Goal: Information Seeking & Learning: Learn about a topic

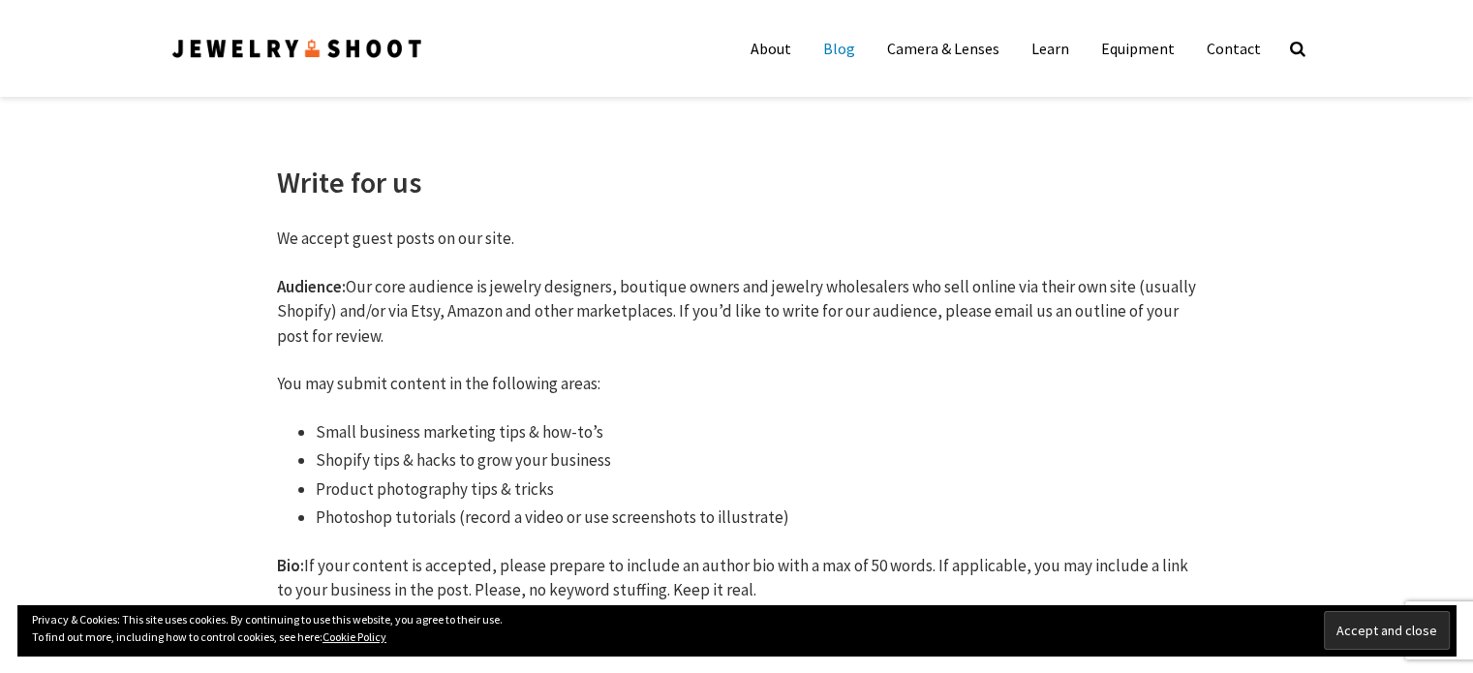
click at [857, 46] on link "Blog" at bounding box center [838, 48] width 61 height 39
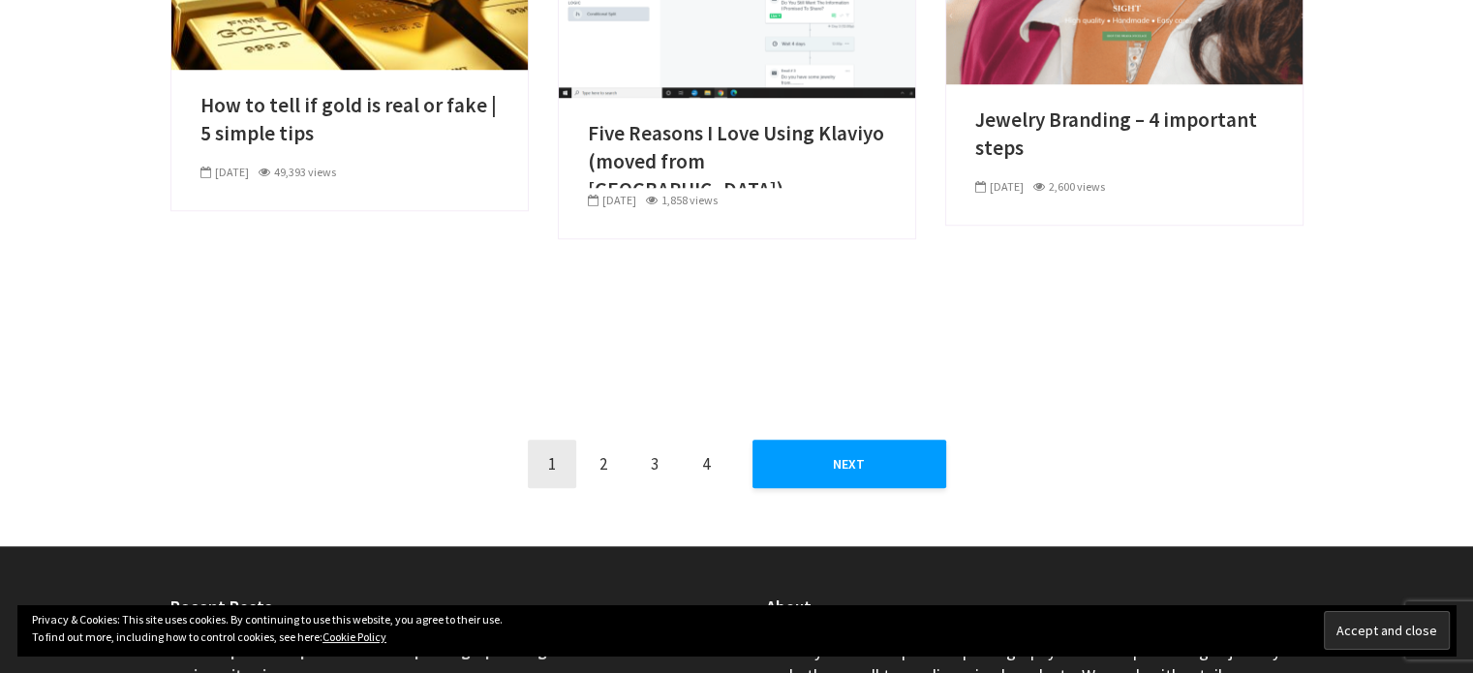
scroll to position [1757, 0]
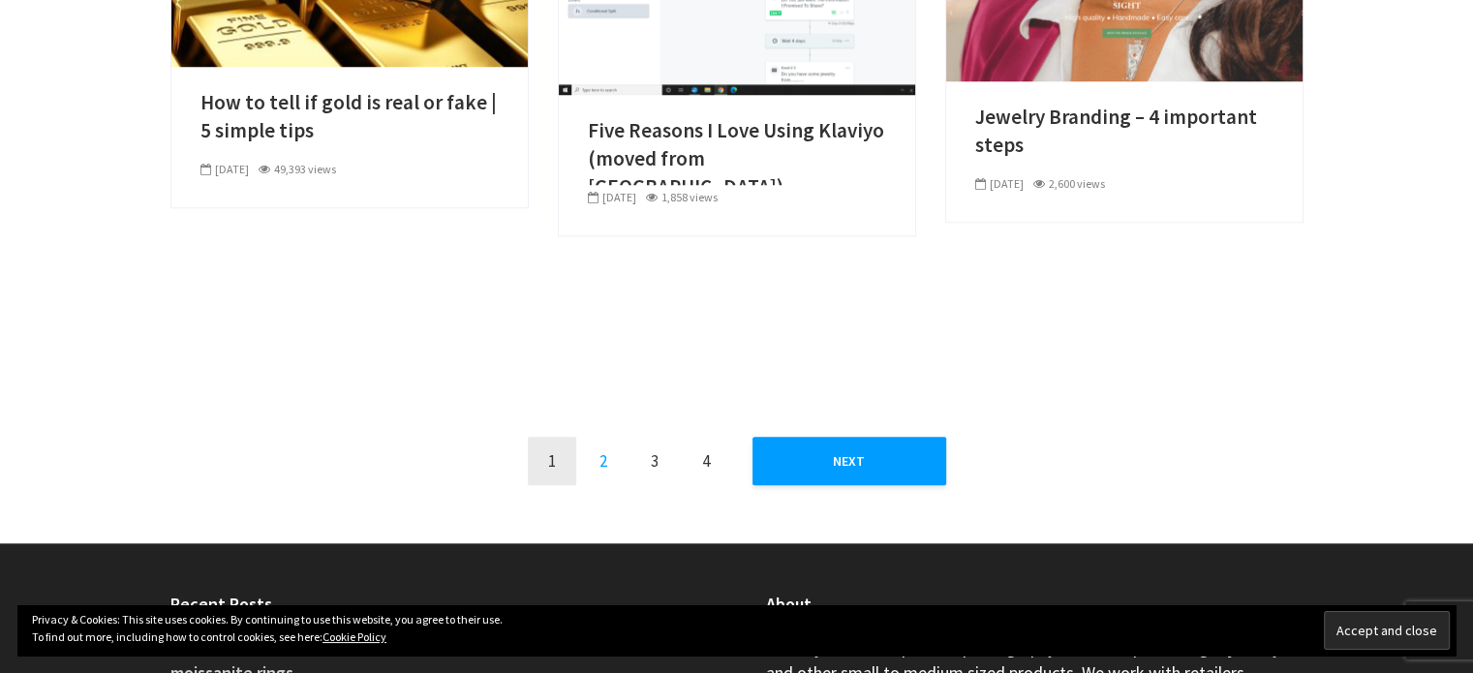
click at [603, 459] on link "2" at bounding box center [603, 461] width 48 height 48
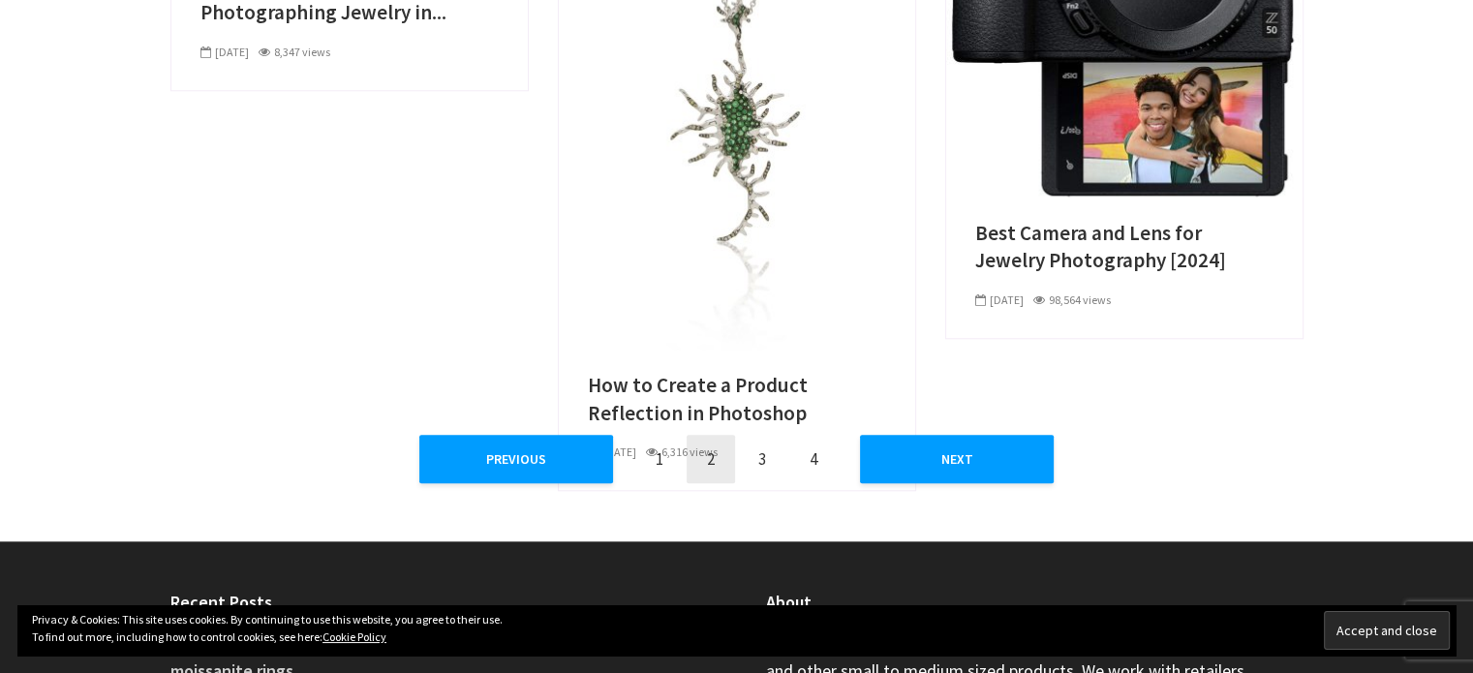
scroll to position [1862, 0]
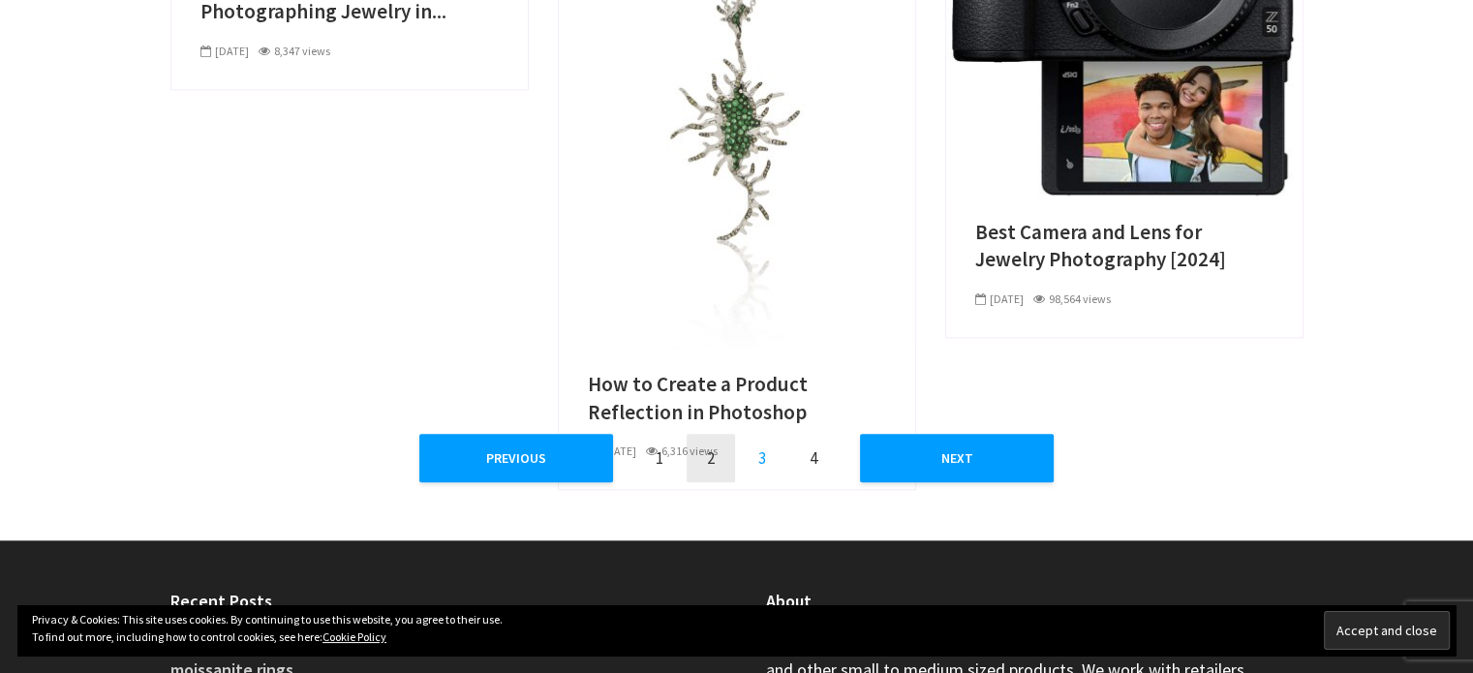
click at [755, 457] on link "3" at bounding box center [762, 458] width 48 height 48
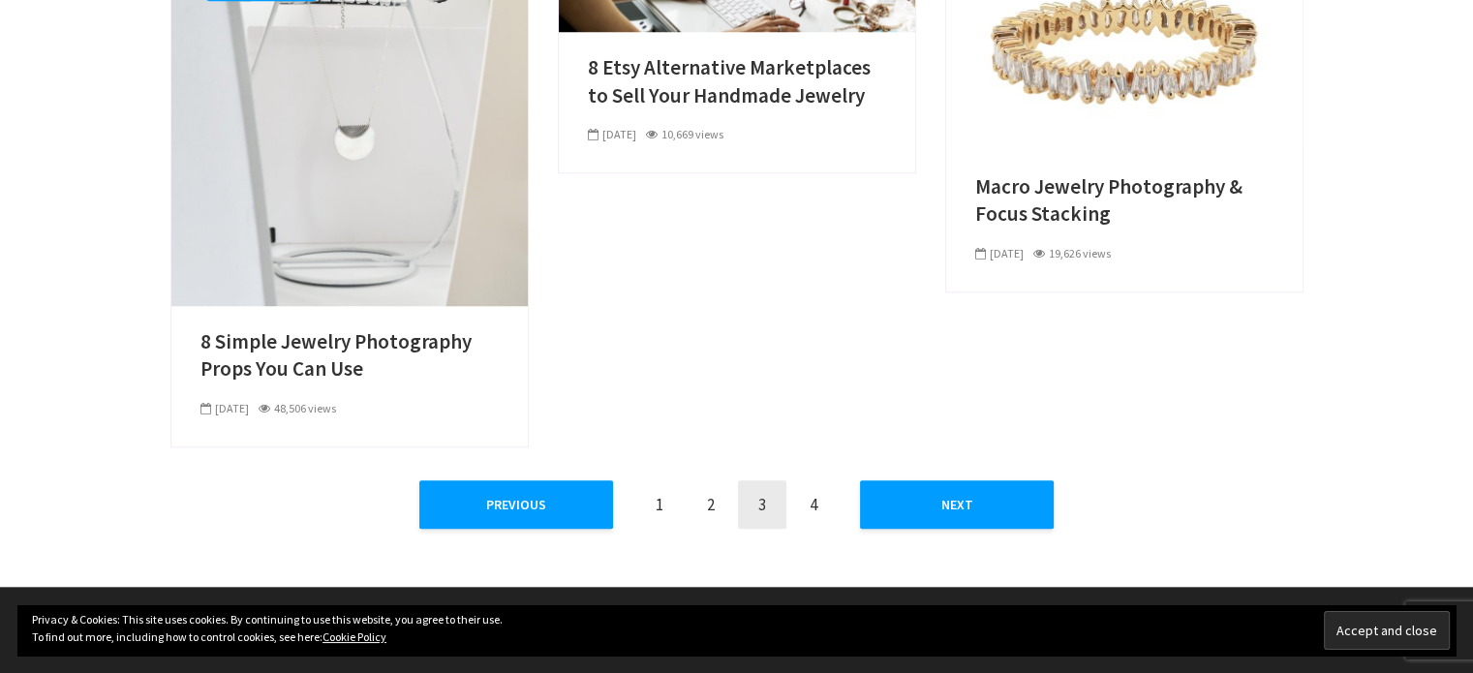
scroll to position [1822, 0]
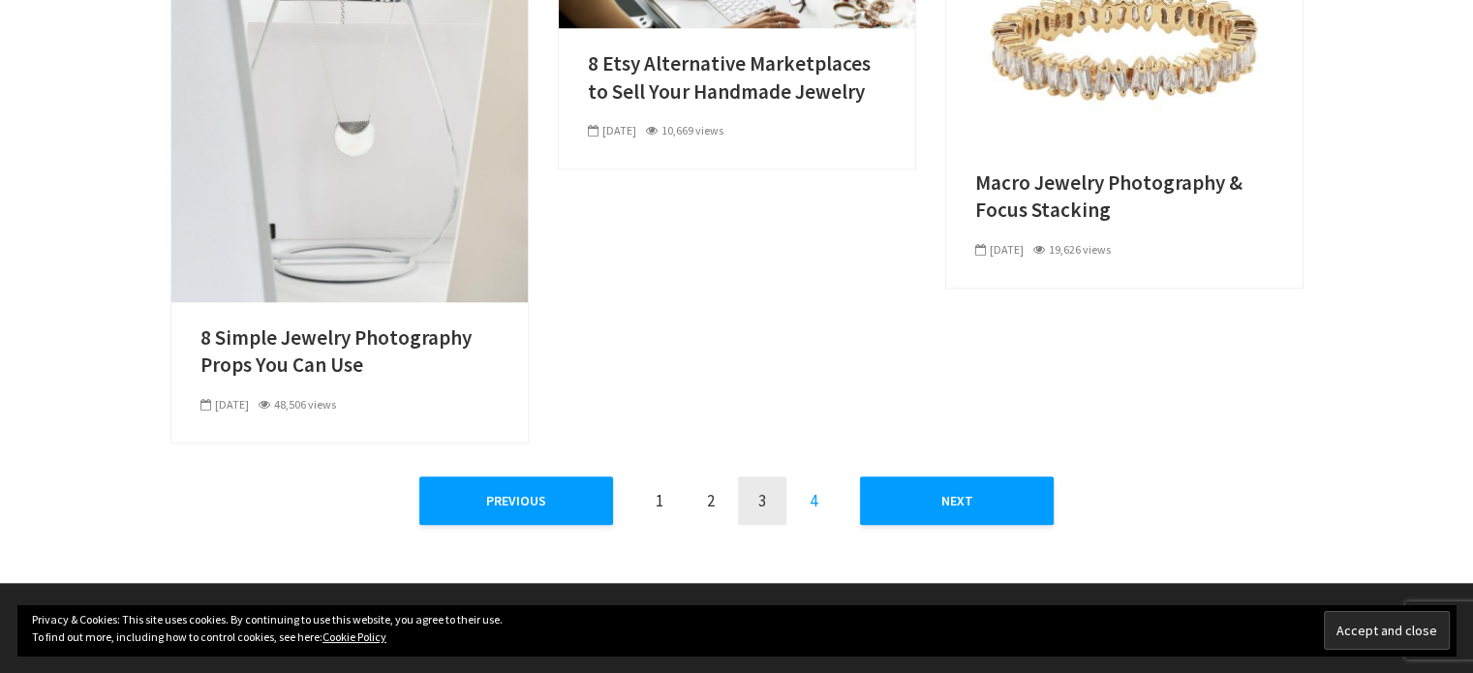
click at [816, 507] on link "4" at bounding box center [813, 500] width 48 height 48
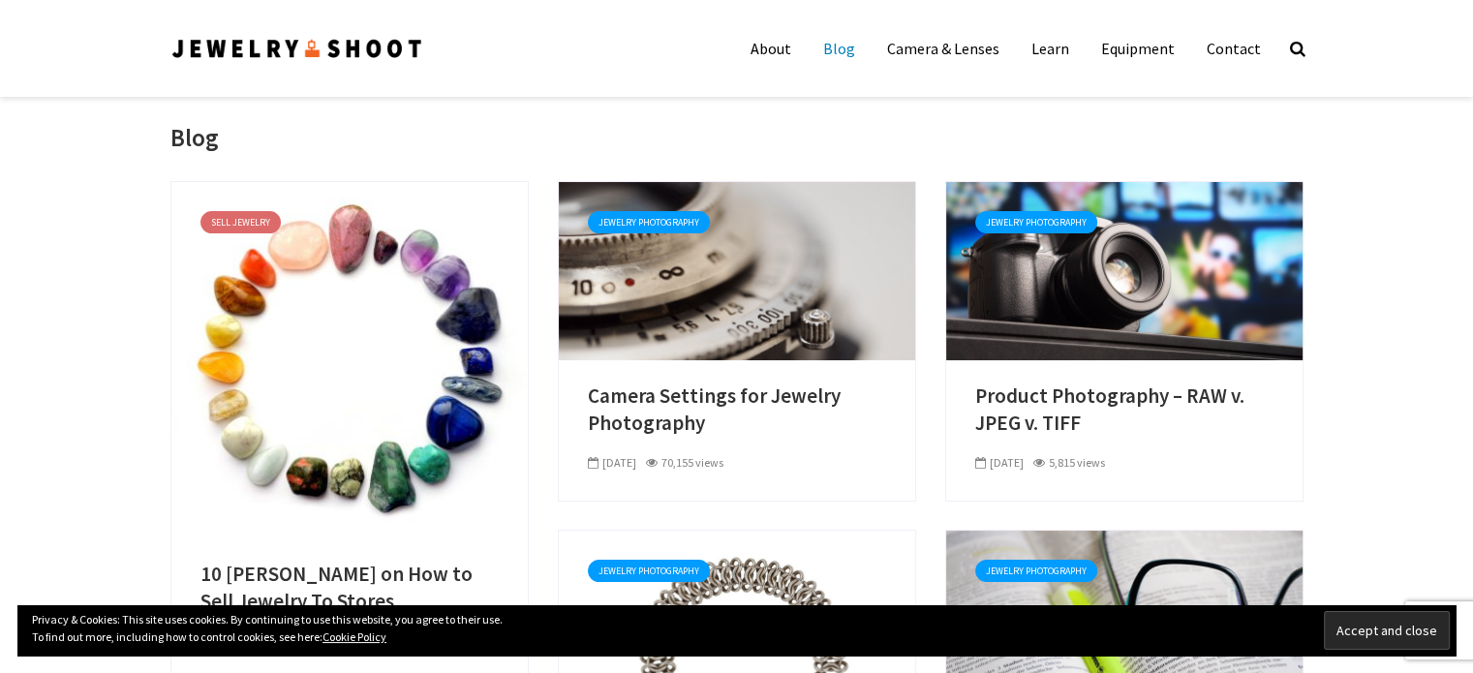
click at [1256, 45] on link "Contact" at bounding box center [1233, 48] width 83 height 39
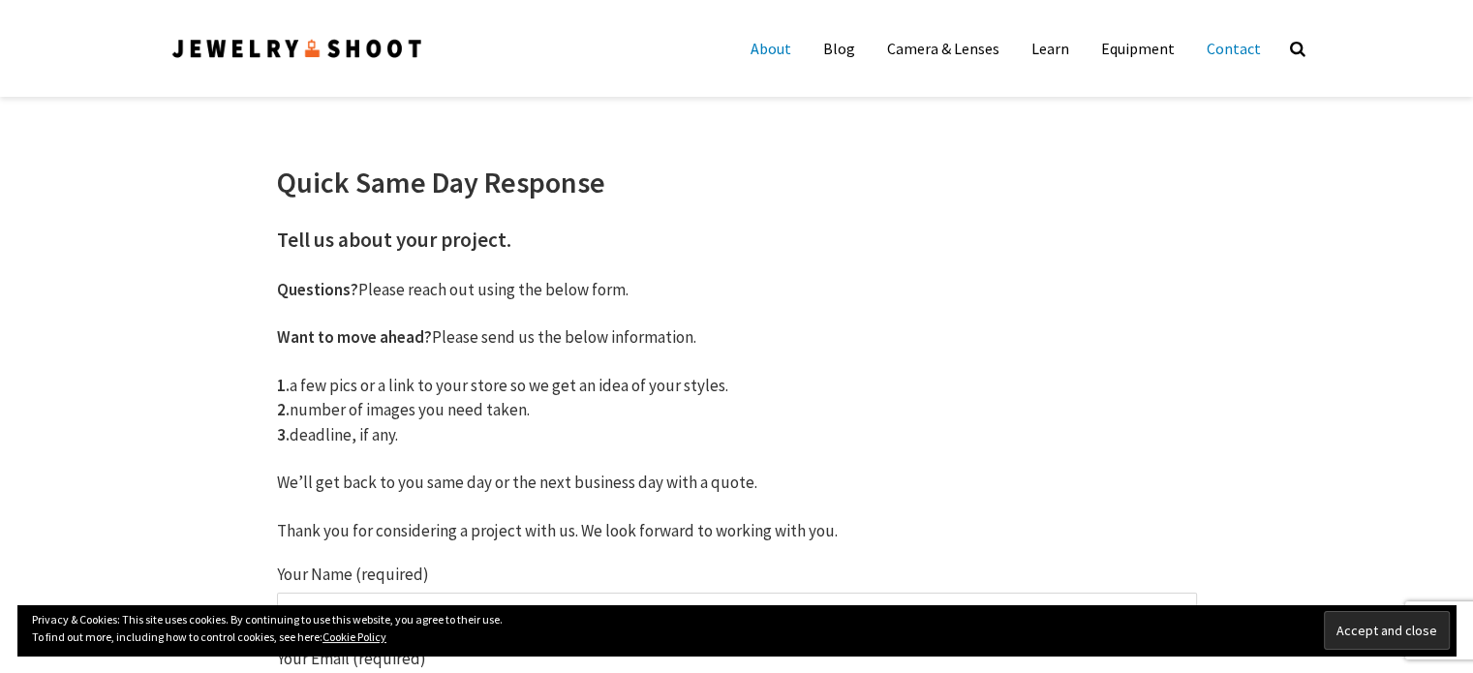
click at [781, 45] on link "About" at bounding box center [771, 48] width 70 height 39
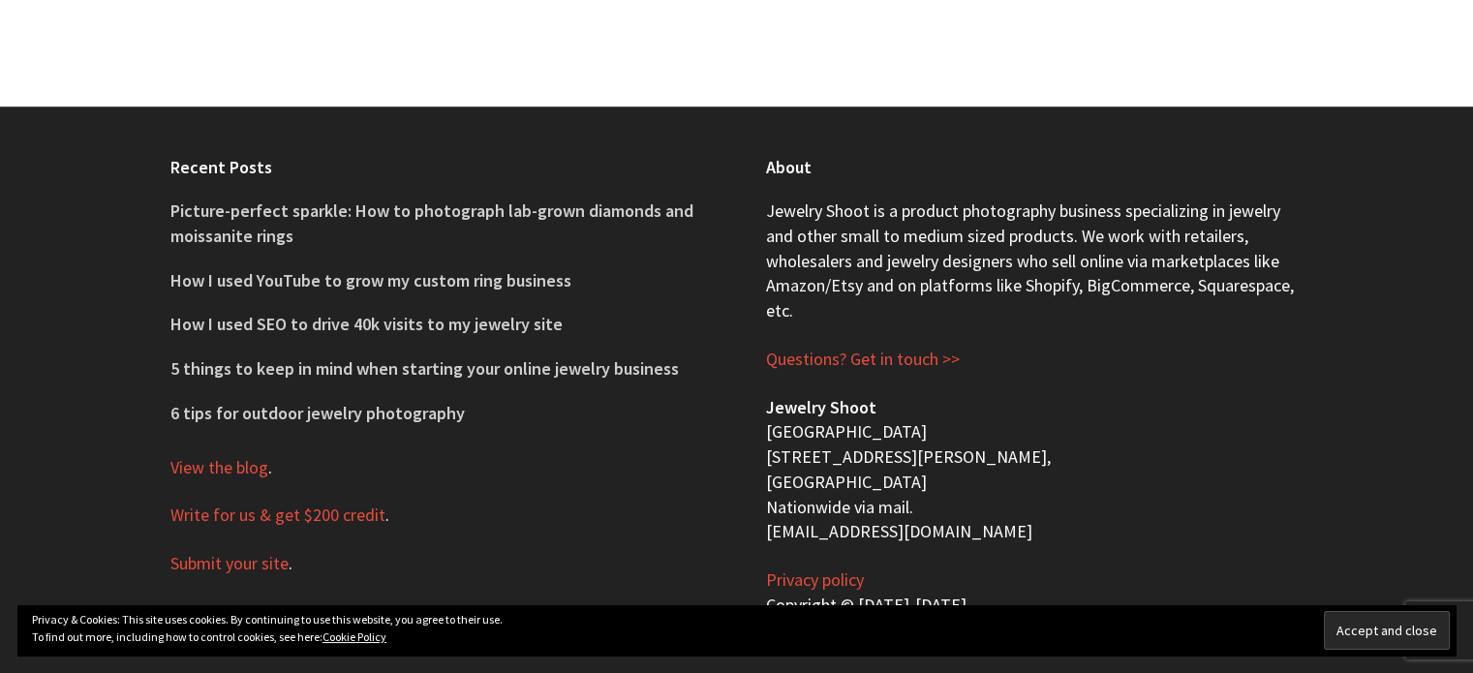
scroll to position [1437, 0]
click at [1206, 410] on p "Jewelry Shoot San Francisco Bay Area 1233 Dwight Way, Berkeley, CA 94702 Nation…" at bounding box center [1034, 469] width 537 height 149
click at [304, 503] on link "Write for us & get $200 credit" at bounding box center [277, 514] width 215 height 23
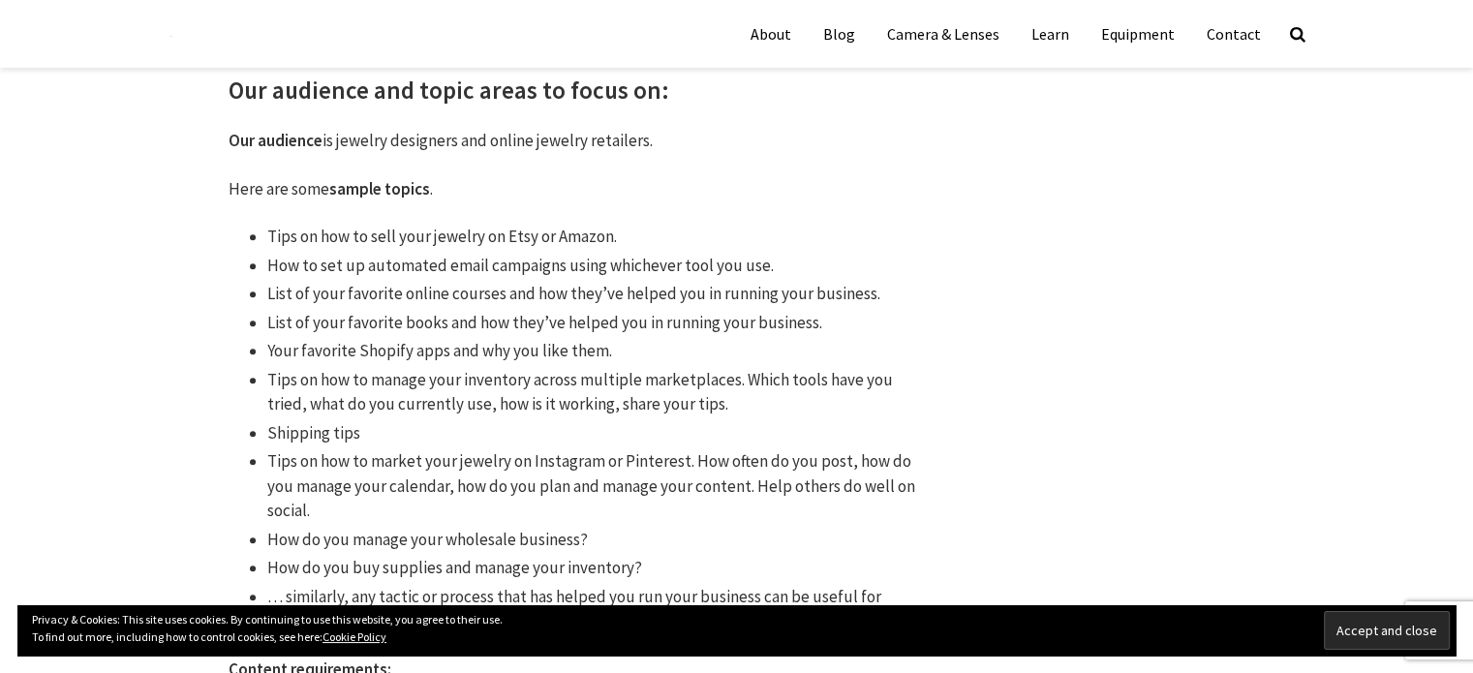
scroll to position [695, 0]
click at [951, 278] on div "Write for us / Guest post We accept relevant guest posts on our blog. Our audie…" at bounding box center [576, 571] width 813 height 2281
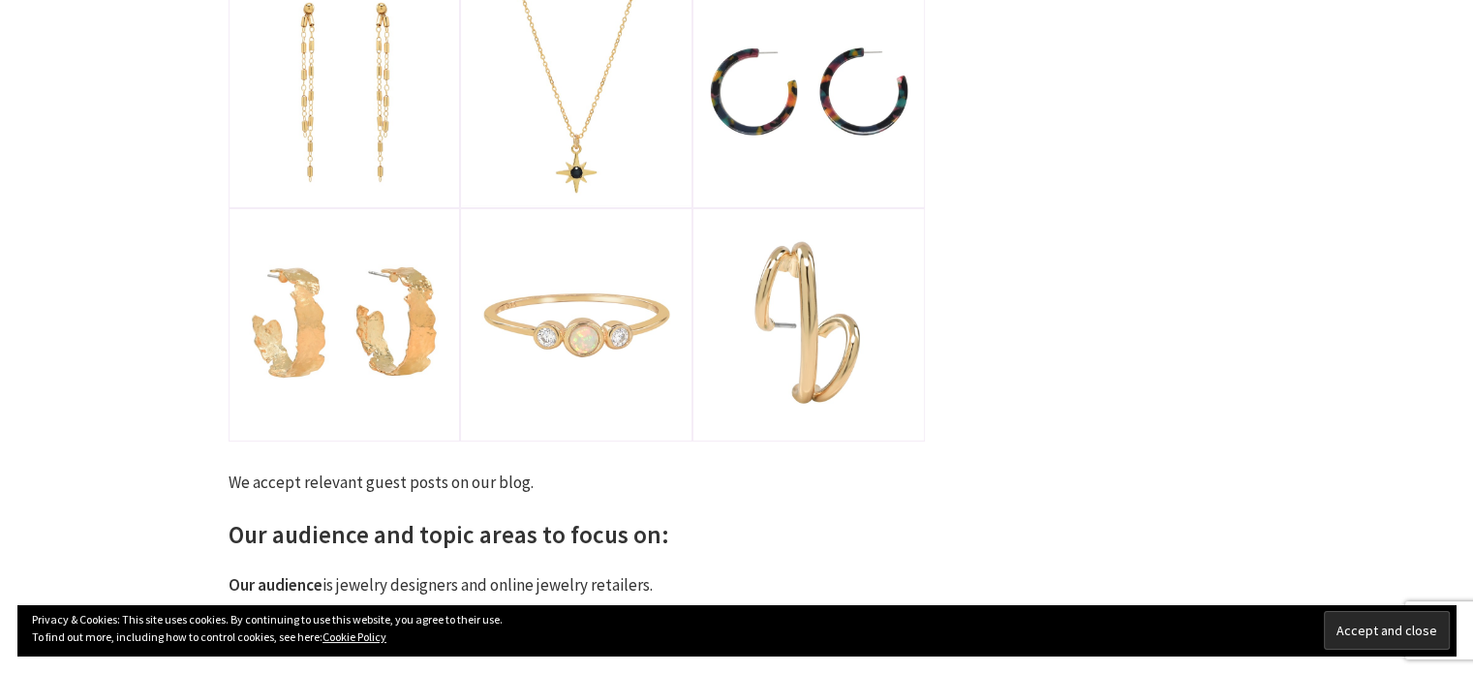
scroll to position [0, 0]
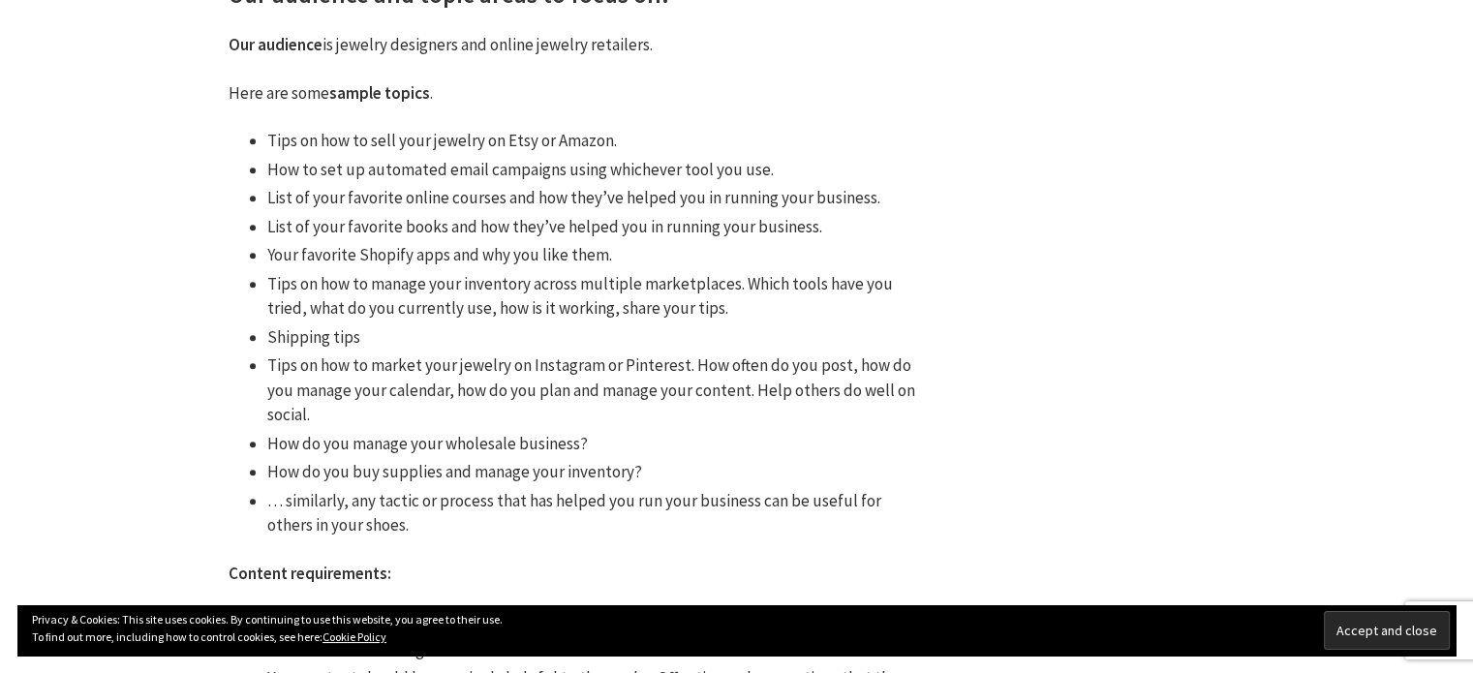
scroll to position [790, 0]
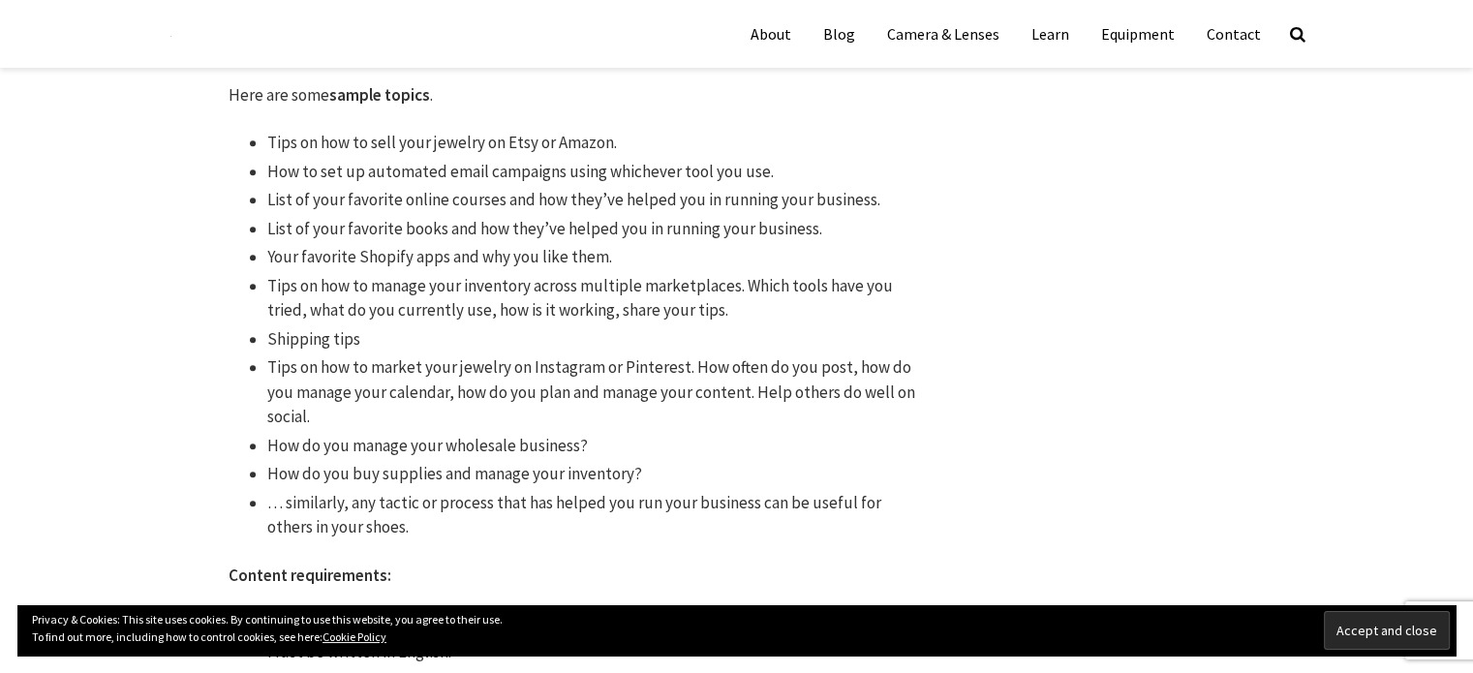
click at [1058, 171] on div "Write for us / Guest post We accept relevant guest posts on our blog. Our audie…" at bounding box center [737, 491] width 1162 height 2310
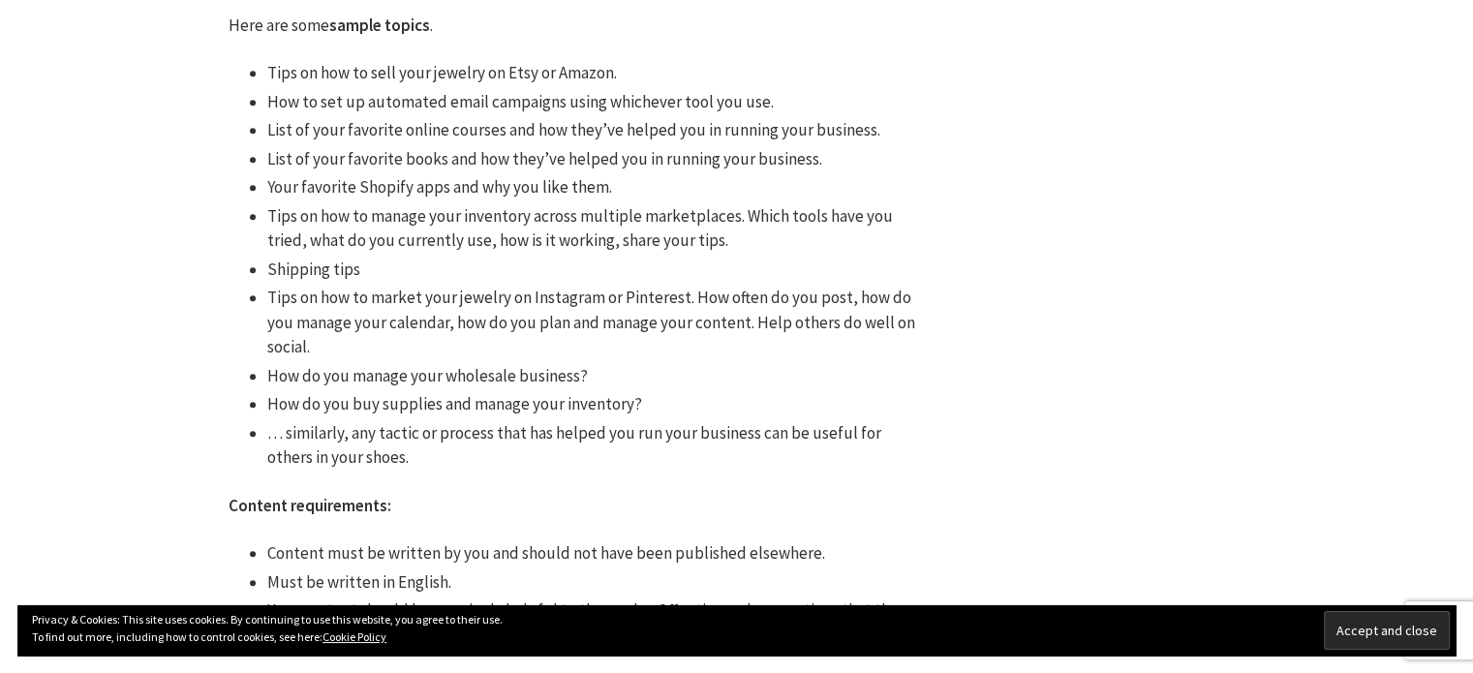
scroll to position [860, 0]
